Goal: Transaction & Acquisition: Purchase product/service

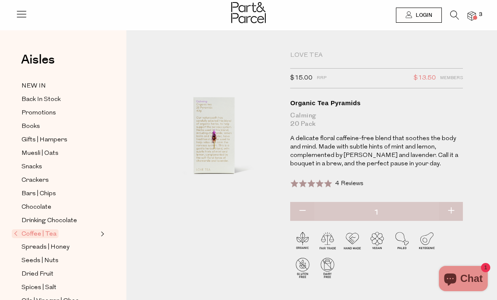
click at [309, 181] on span at bounding box center [311, 183] width 42 height 8
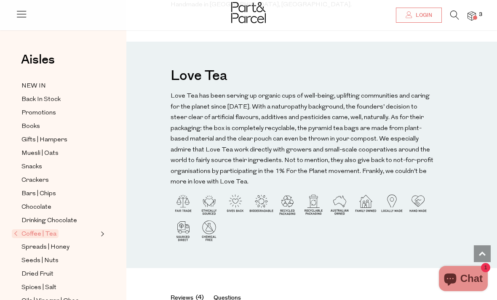
scroll to position [604, 0]
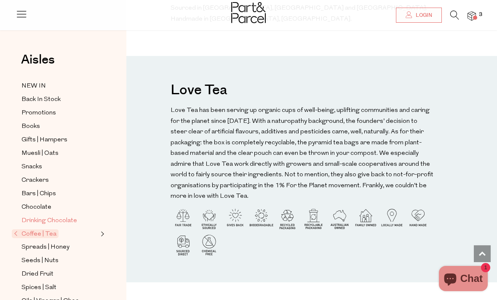
click at [67, 217] on span "Drinking Chocolate" at bounding box center [49, 221] width 56 height 10
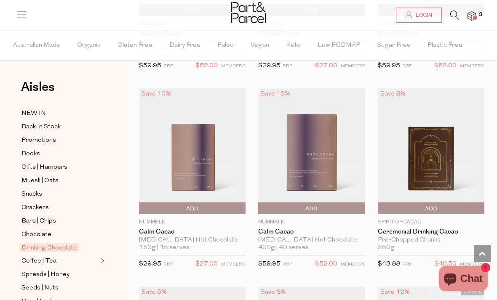
scroll to position [418, 0]
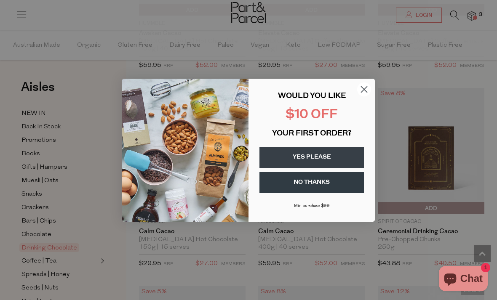
click at [367, 86] on circle "Close dialog" at bounding box center [364, 89] width 14 height 14
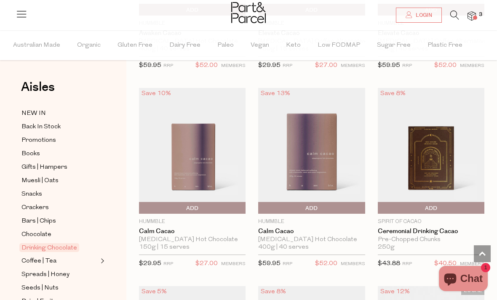
click at [332, 170] on img at bounding box center [311, 151] width 106 height 126
